Goal: Task Accomplishment & Management: Manage account settings

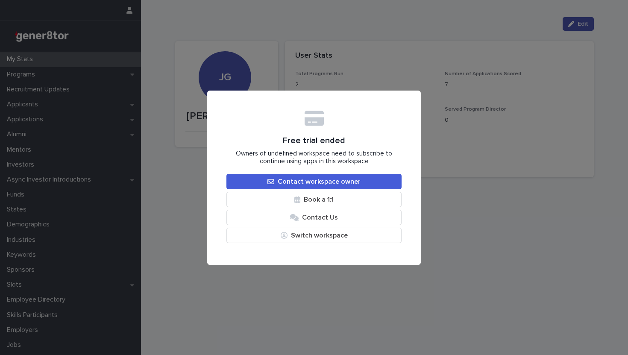
click at [355, 74] on div "Free trial ended Owners of undefined workspace need to subscribe to continue us…" at bounding box center [314, 177] width 628 height 355
click at [336, 274] on div "Free trial ended Owners of undefined workspace need to subscribe to continue us…" at bounding box center [314, 177] width 628 height 355
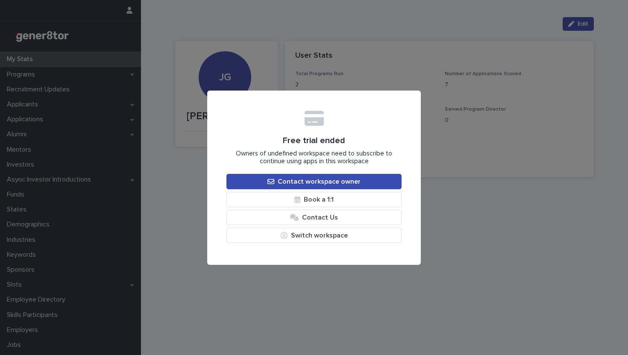
click at [332, 185] on link "Contact workspace owner" at bounding box center [313, 181] width 175 height 15
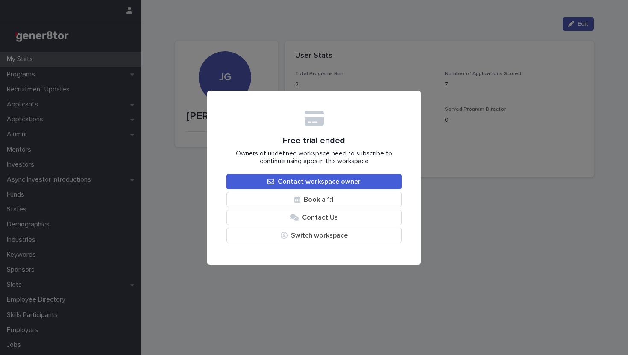
click at [446, 114] on div "Free trial ended Owners of undefined workspace need to subscribe to continue us…" at bounding box center [314, 177] width 628 height 355
click at [356, 239] on button "Switch workspace" at bounding box center [313, 235] width 175 height 15
click at [286, 273] on link "Log Out" at bounding box center [274, 272] width 95 height 15
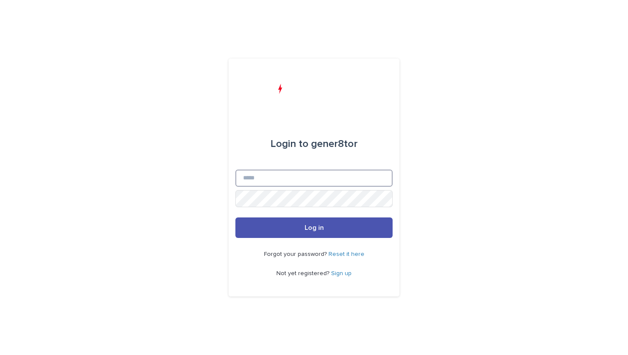
click at [327, 176] on input "Email" at bounding box center [313, 178] width 157 height 17
type input "**********"
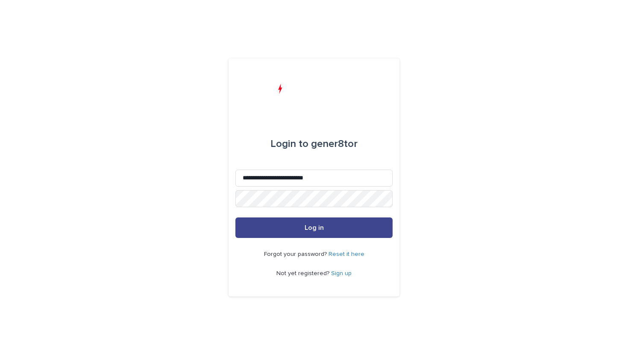
click at [328, 223] on button "Log in" at bounding box center [313, 227] width 157 height 21
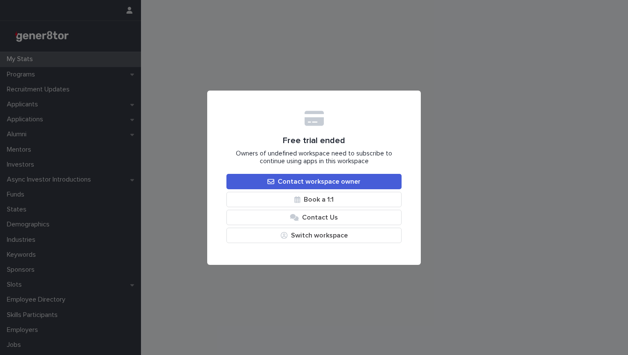
click at [85, 180] on div "Free trial ended Owners of undefined workspace need to subscribe to continue us…" at bounding box center [314, 177] width 628 height 355
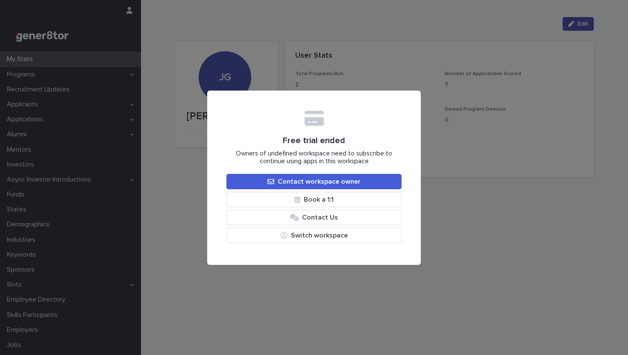
click at [85, 180] on div "Free trial ended Owners of undefined workspace need to subscribe to continue us…" at bounding box center [314, 177] width 628 height 355
click at [264, 277] on div "Free trial ended Owners of undefined workspace need to subscribe to continue us…" at bounding box center [314, 177] width 628 height 355
click at [375, 129] on div "Free trial ended Owners of undefined workspace need to subscribe to continue us…" at bounding box center [313, 178] width 175 height 136
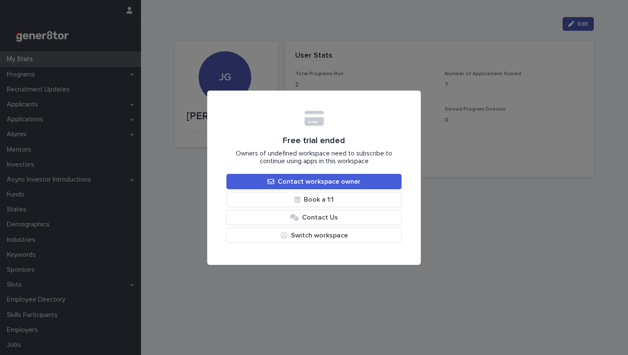
click at [348, 82] on div "Free trial ended Owners of undefined workspace need to subscribe to continue us…" at bounding box center [314, 177] width 628 height 355
click at [311, 56] on div "Free trial ended Owners of undefined workspace need to subscribe to continue us…" at bounding box center [314, 177] width 628 height 355
